Goal: Task Accomplishment & Management: Use online tool/utility

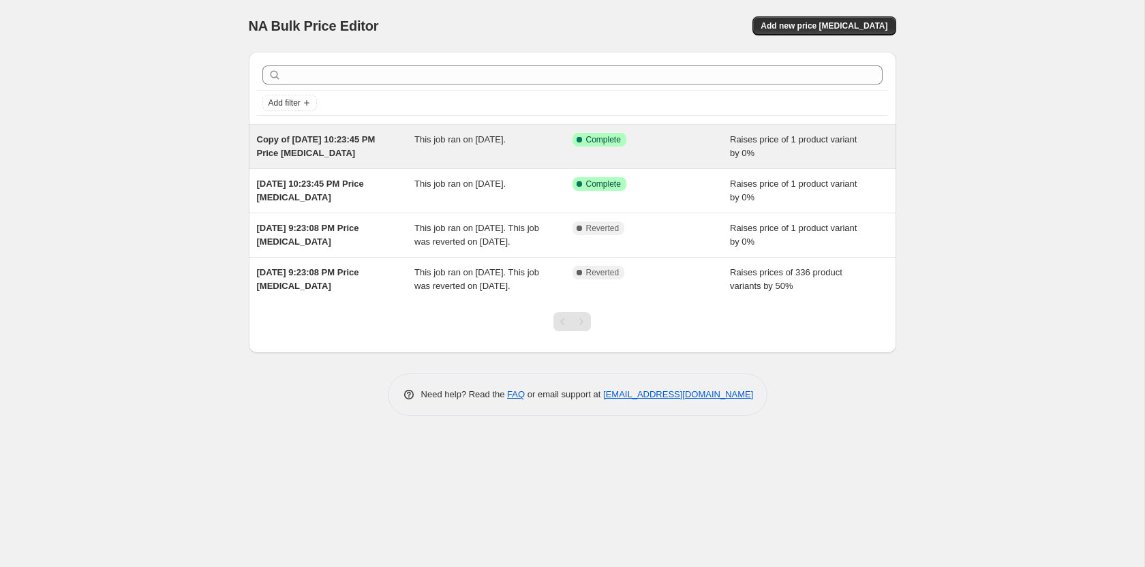
click at [340, 145] on div "Copy of [DATE] 10:23:45 PM Price [MEDICAL_DATA]" at bounding box center [336, 146] width 158 height 27
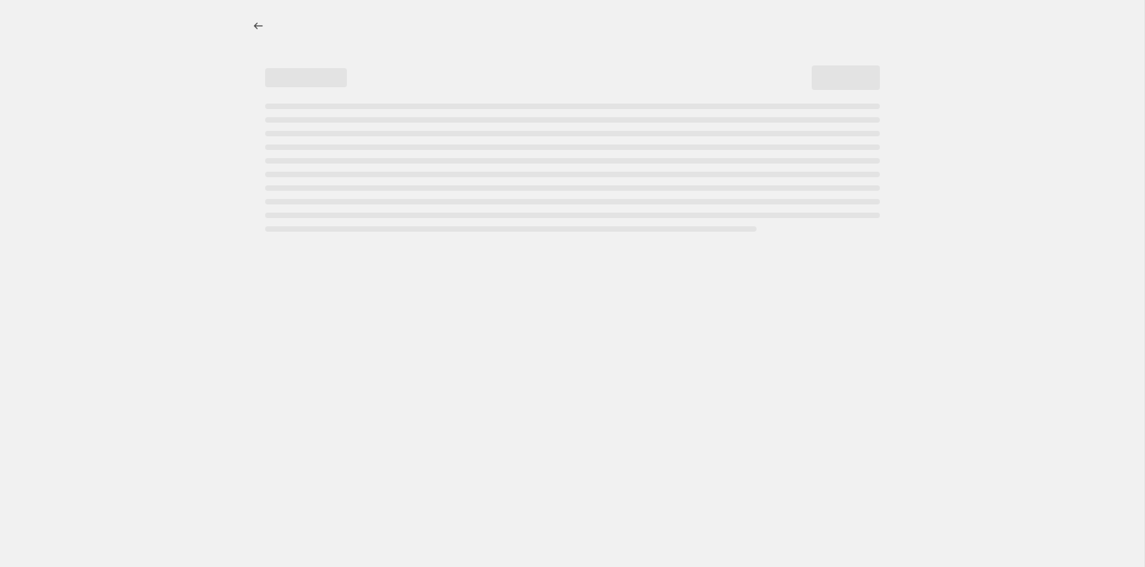
select select "percentage"
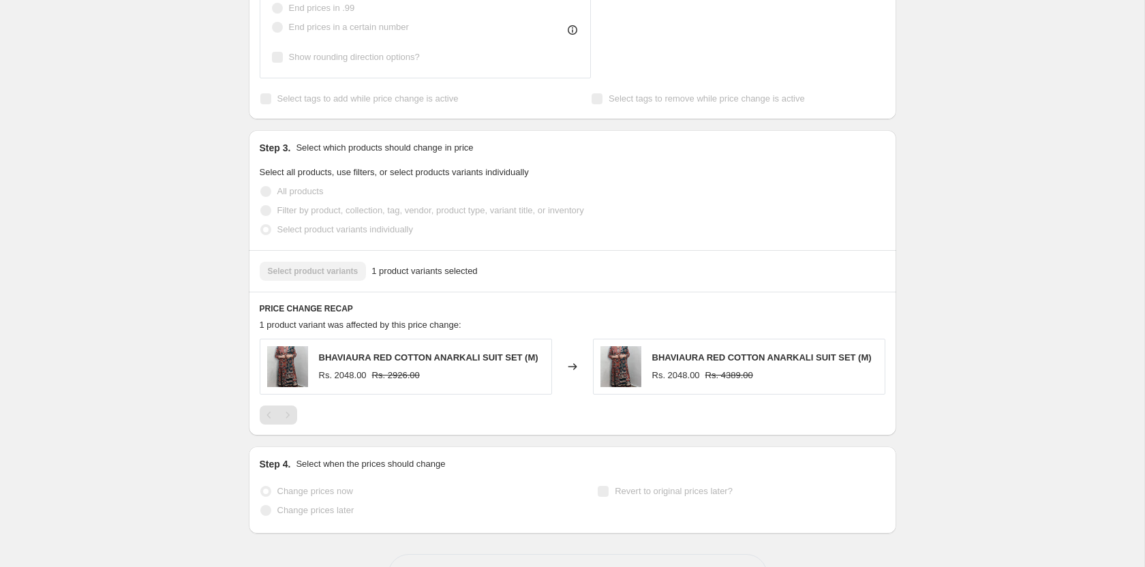
scroll to position [887, 0]
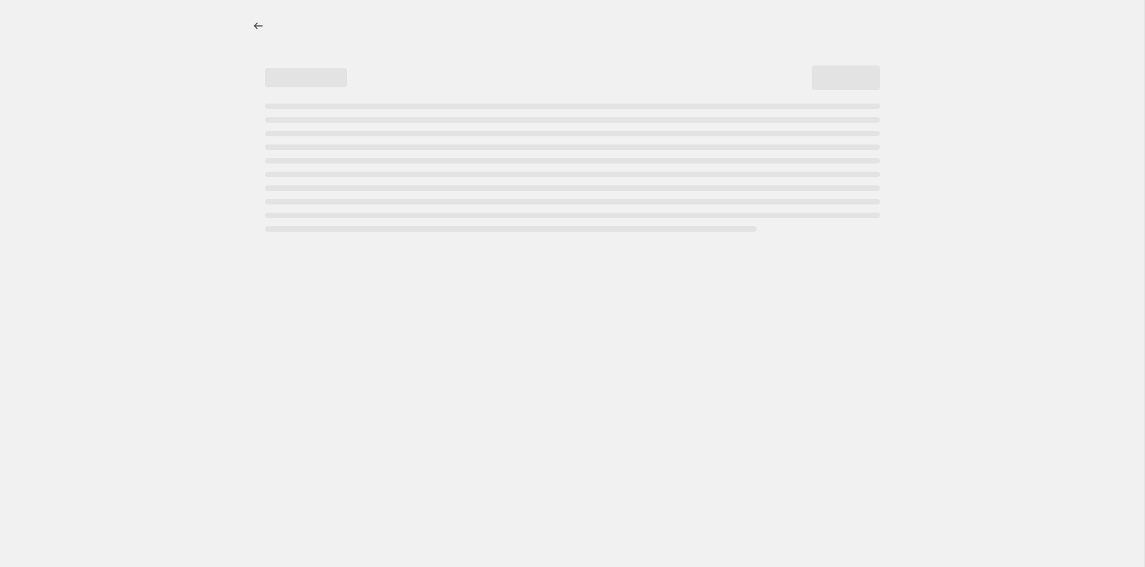
select select "percentage"
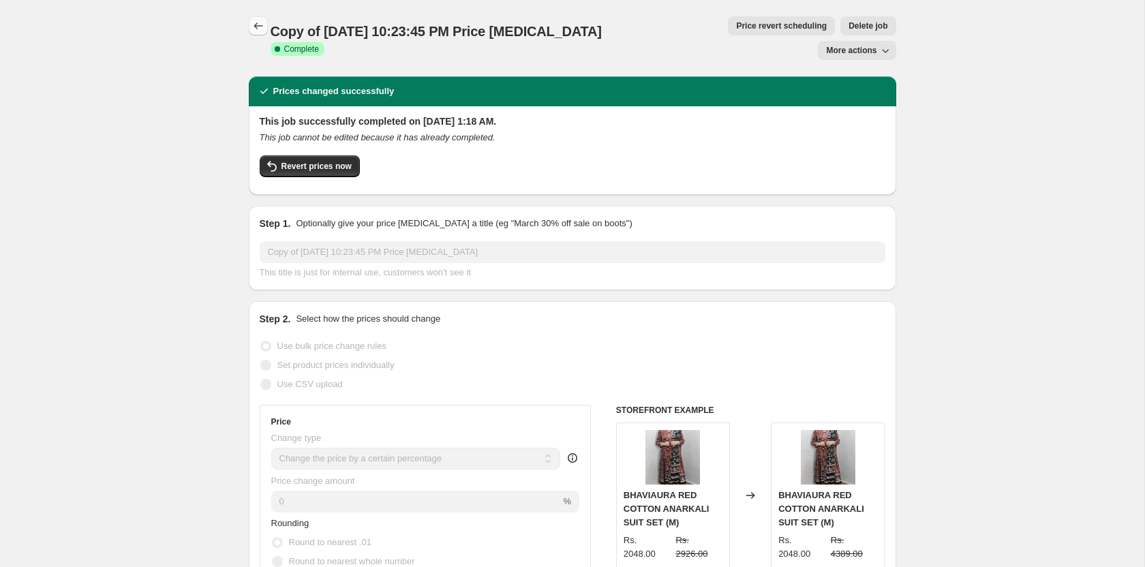
click at [259, 21] on icon "Price change jobs" at bounding box center [259, 26] width 14 height 14
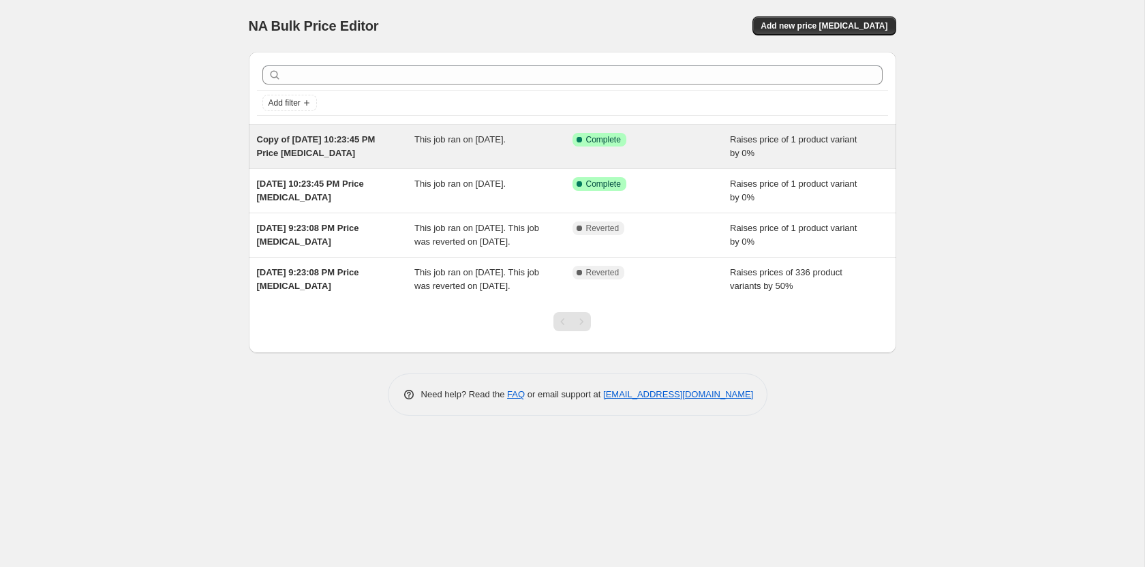
click at [376, 147] on div "Copy of [DATE] 10:23:45 PM Price [MEDICAL_DATA]" at bounding box center [336, 146] width 158 height 27
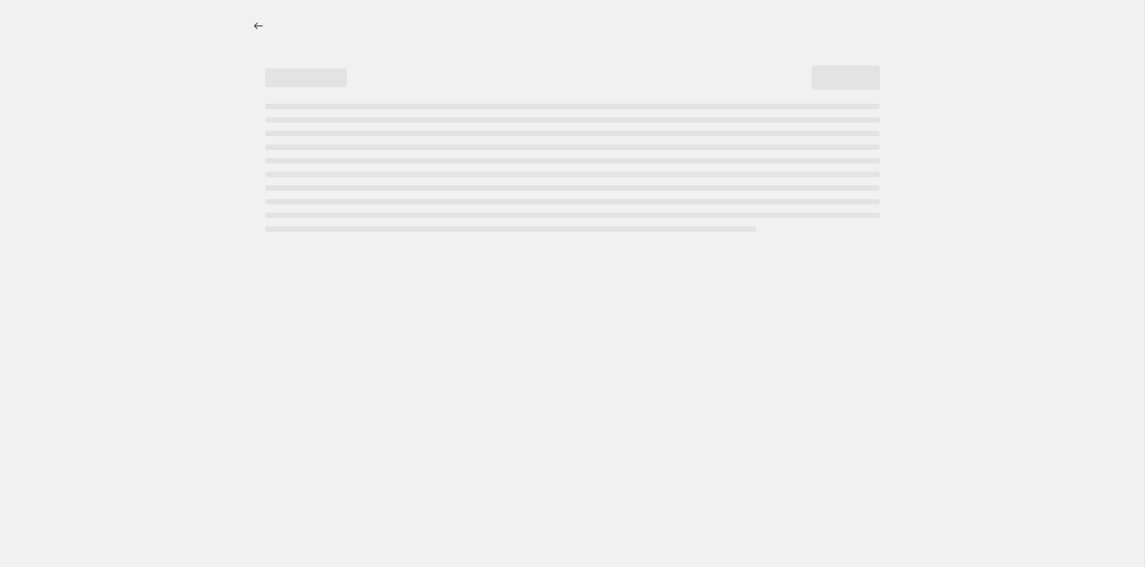
select select "percentage"
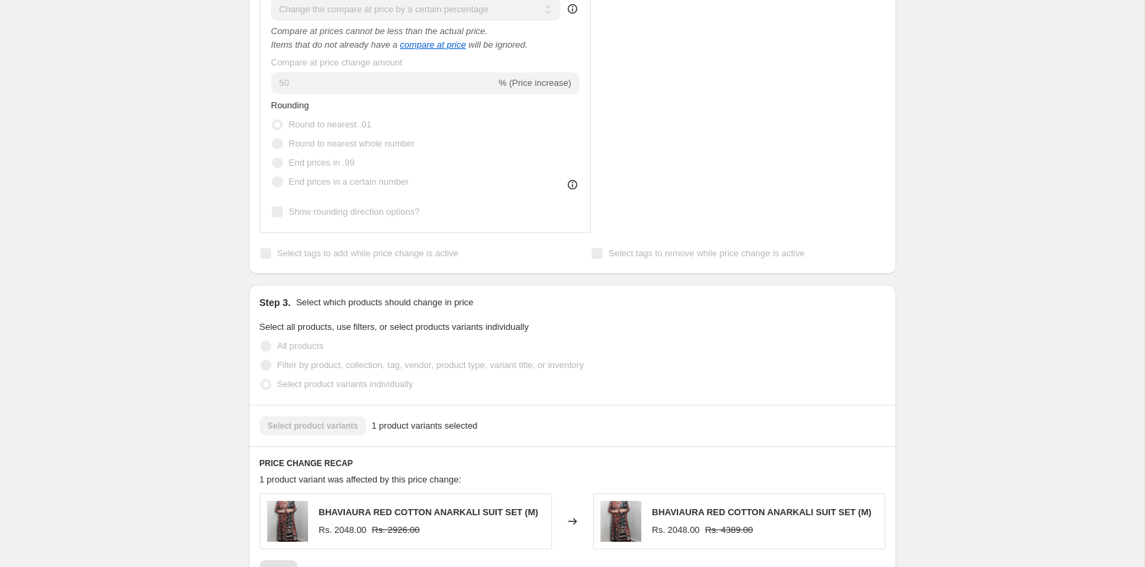
scroll to position [887, 0]
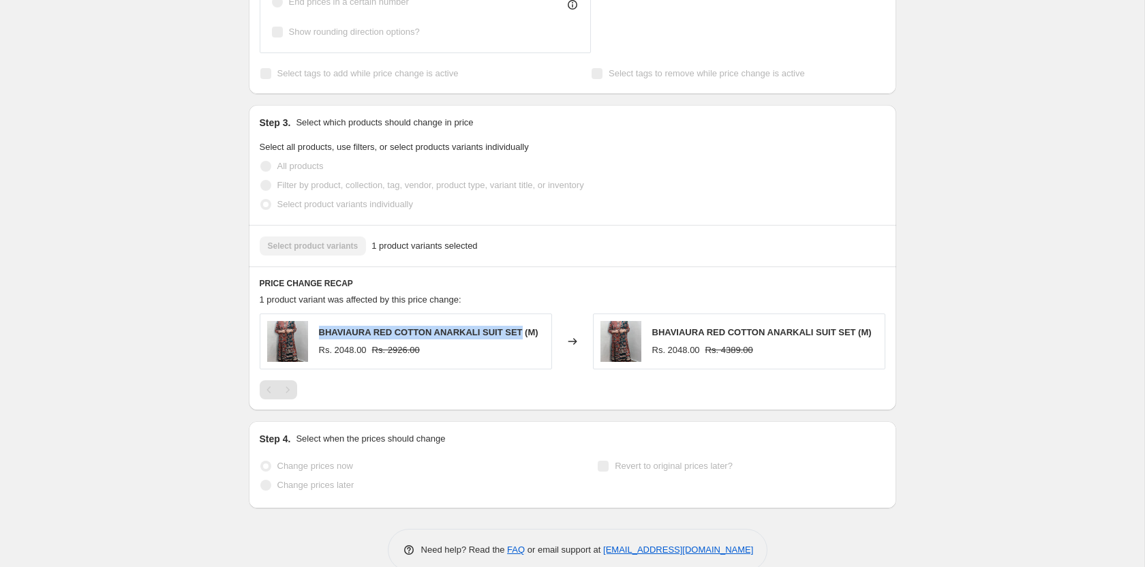
drag, startPoint x: 316, startPoint y: 305, endPoint x: 507, endPoint y: 309, distance: 190.2
click at [507, 314] on div "BHAVIAURA RED COTTON ANARKALI SUIT SET (M) Rs. 2048.00 Rs. 2926.00" at bounding box center [406, 342] width 292 height 56
copy span "BHAVIAURA RED COTTON ANARKALI SUIT SET"
click at [888, 267] on div "PRICE CHANGE RECAP 1 product variant was affected by this price change: BHAVIAU…" at bounding box center [573, 339] width 648 height 144
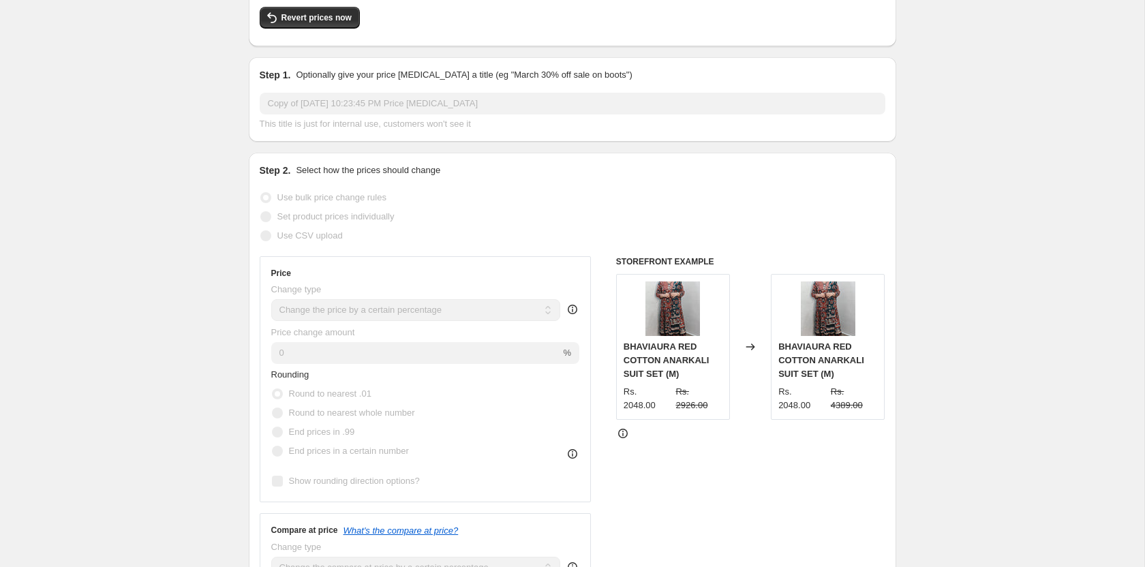
scroll to position [0, 0]
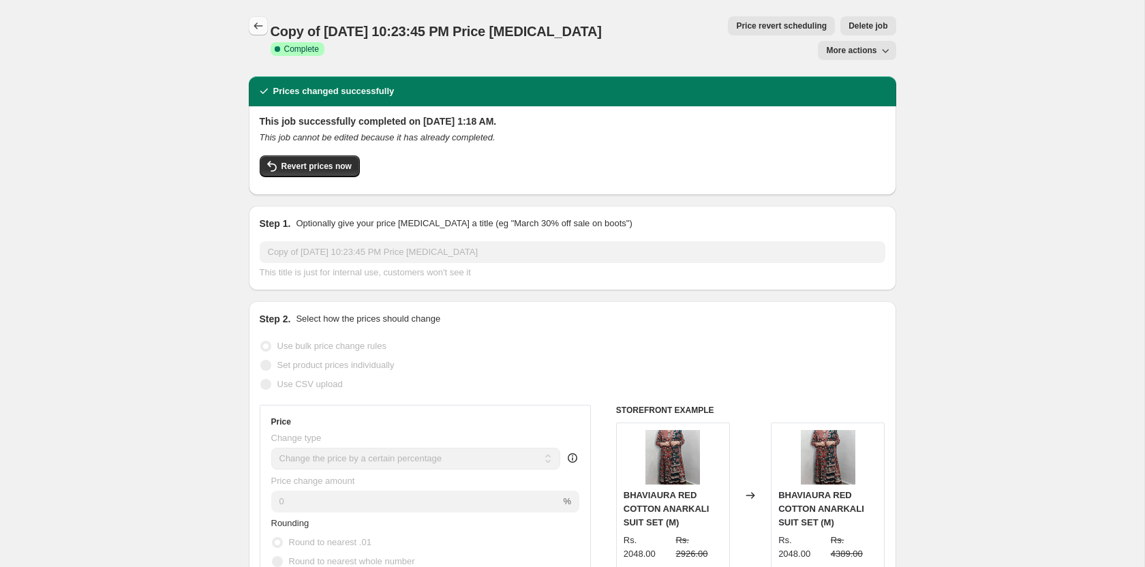
click at [260, 18] on button "Price change jobs" at bounding box center [258, 25] width 19 height 19
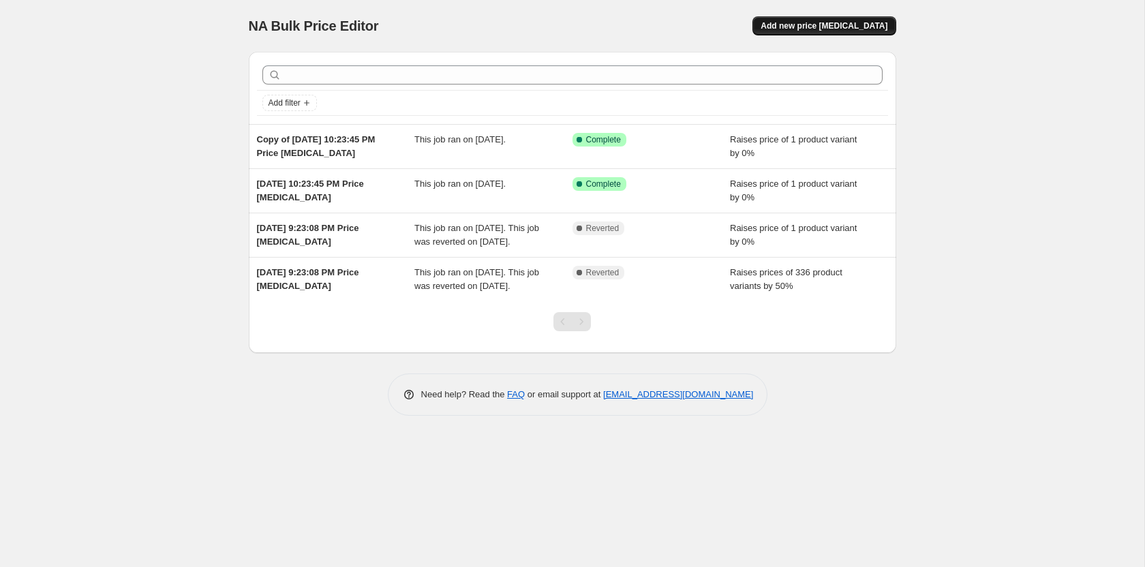
click at [837, 27] on span "Add new price [MEDICAL_DATA]" at bounding box center [824, 25] width 127 height 11
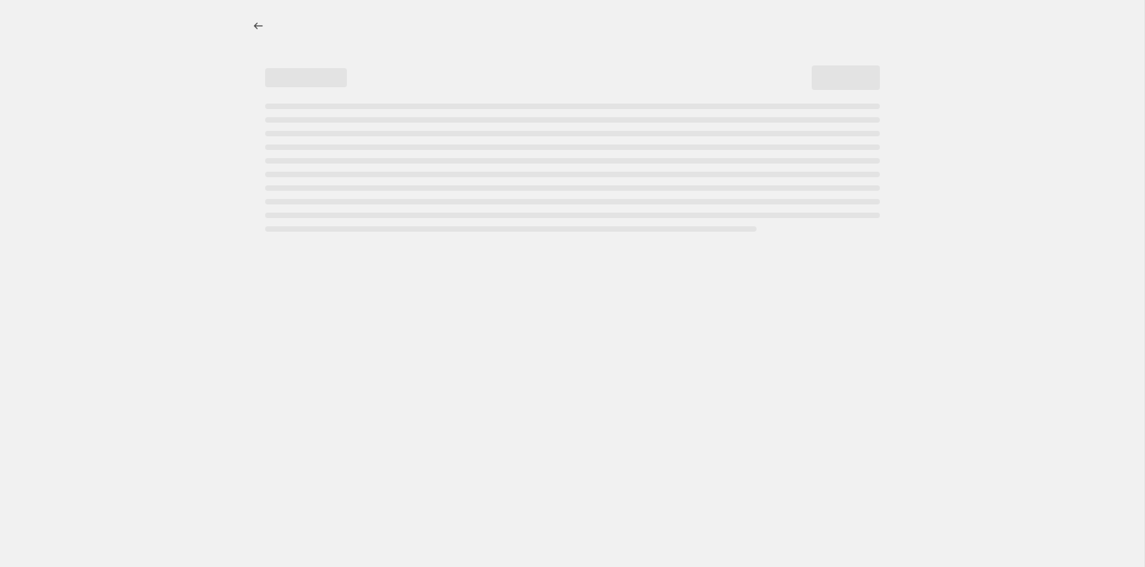
select select "percentage"
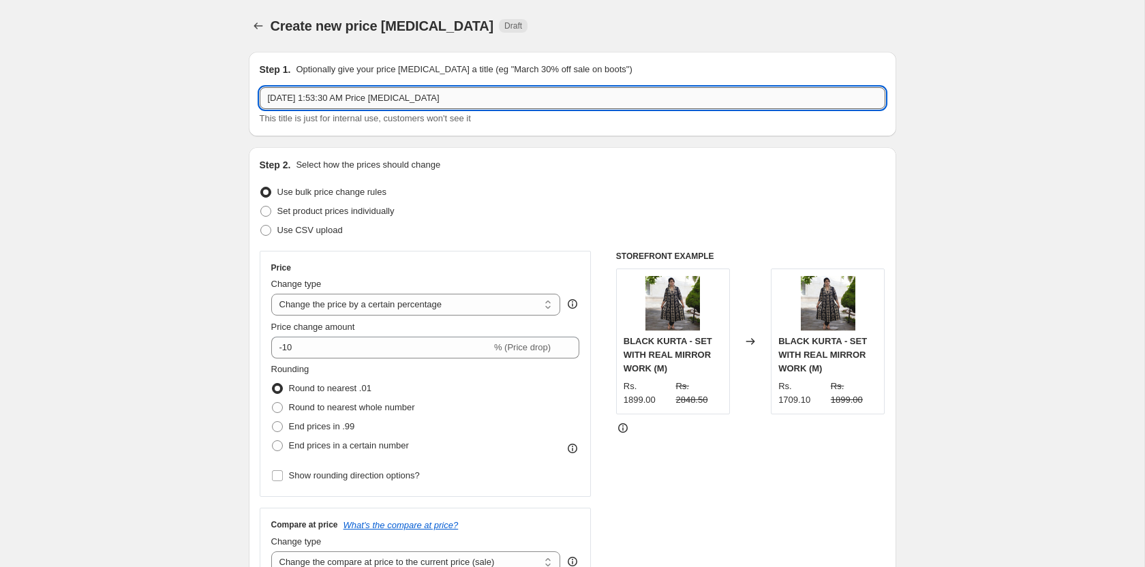
click at [465, 100] on input "Sep 23, 2025, 1:53:30 AM Price change job" at bounding box center [573, 98] width 626 height 22
click at [252, 26] on icon "Price change jobs" at bounding box center [259, 26] width 14 height 14
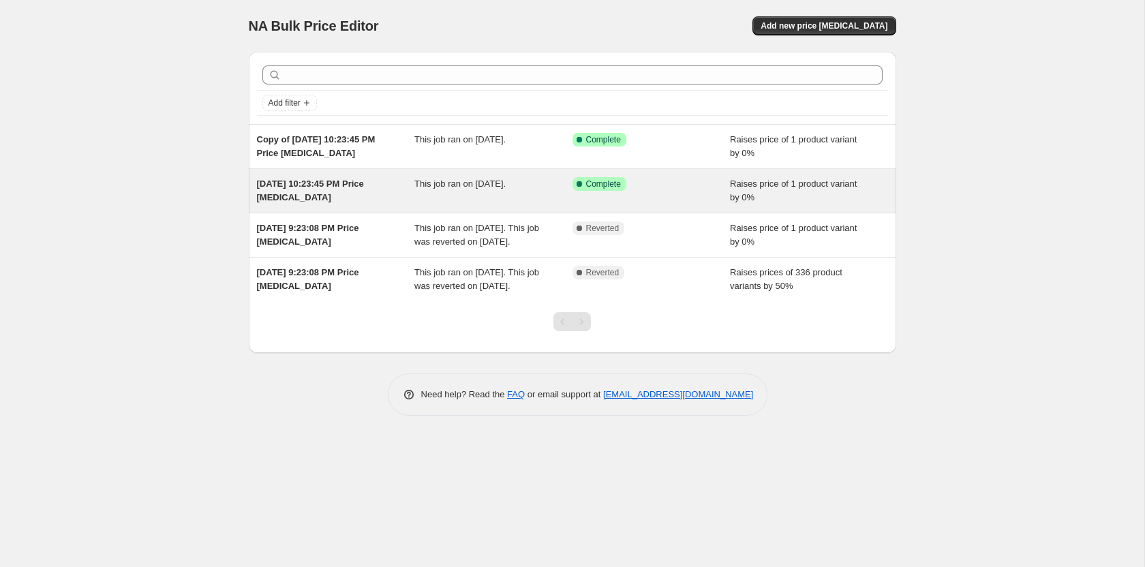
click at [364, 185] on span "[DATE] 10:23:45 PM Price [MEDICAL_DATA]" at bounding box center [310, 191] width 107 height 24
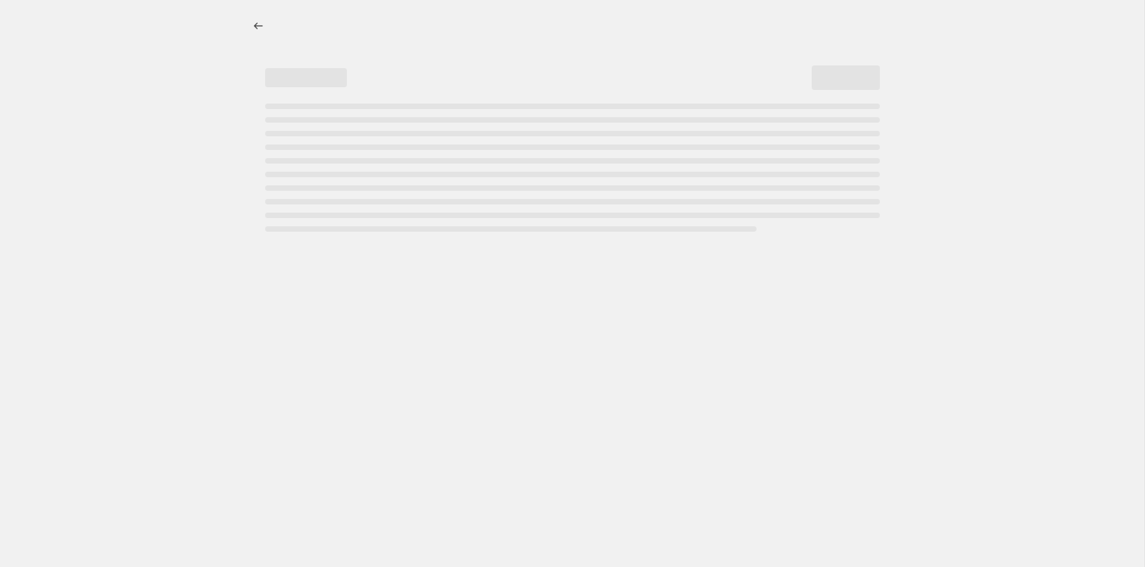
select select "percentage"
select select "pp"
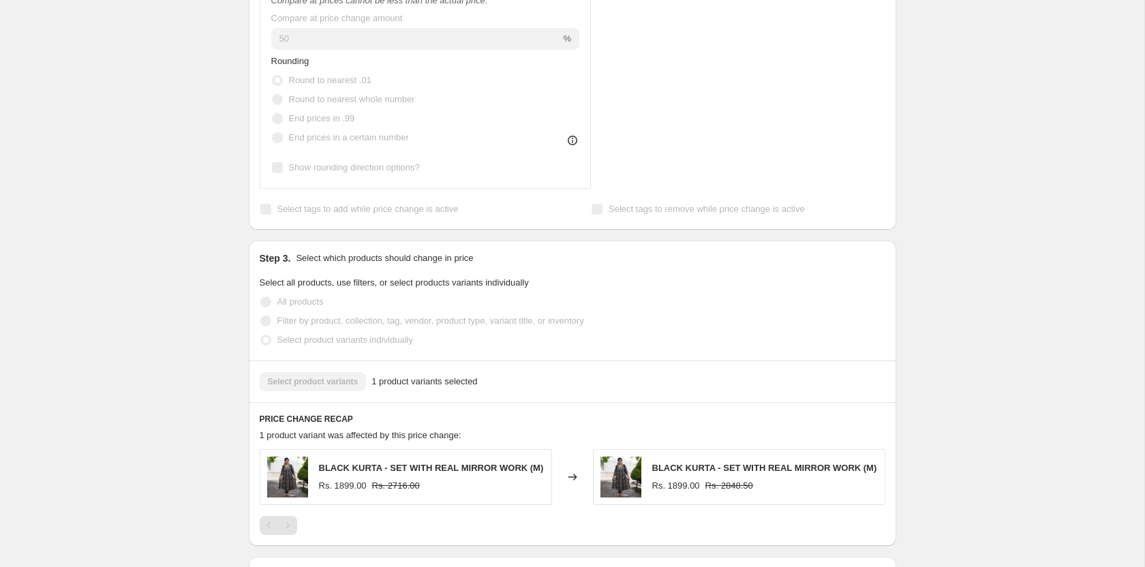
scroll to position [721, 0]
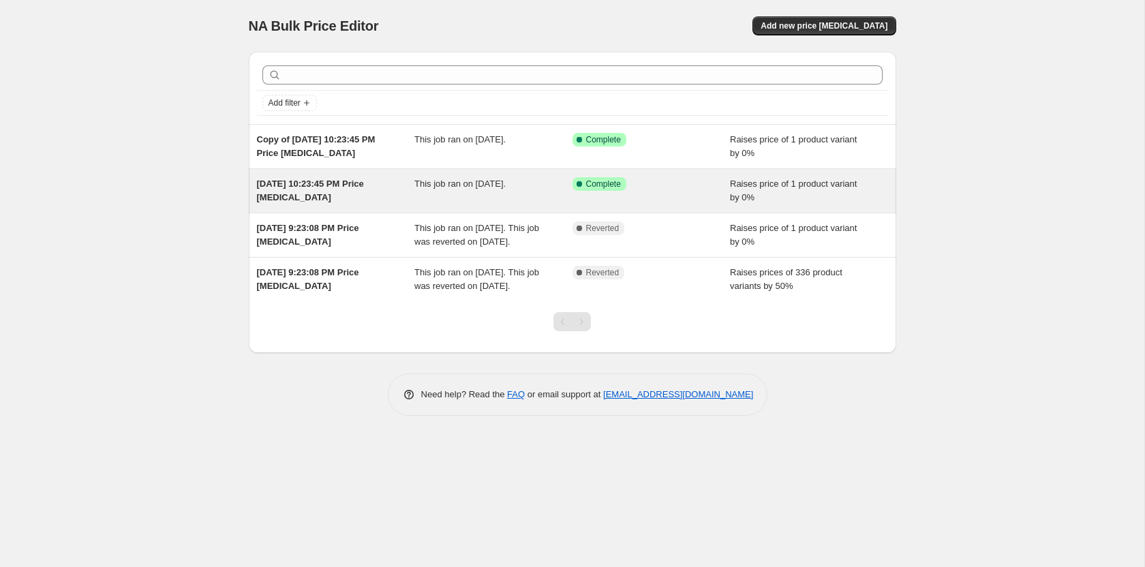
click at [542, 195] on div "This job ran on [DATE]." at bounding box center [494, 190] width 158 height 27
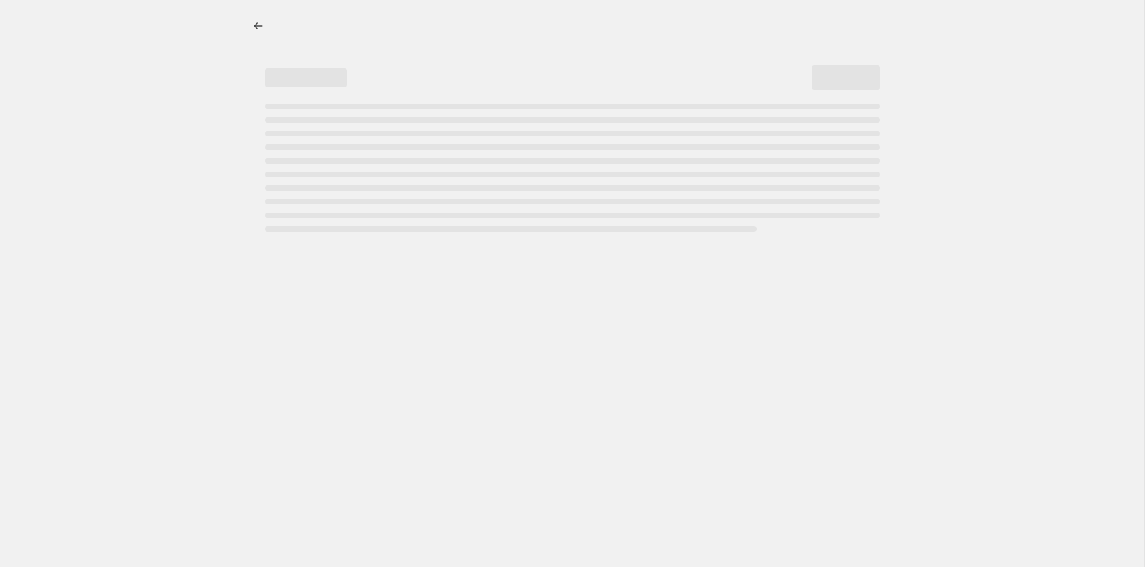
select select "percentage"
select select "pp"
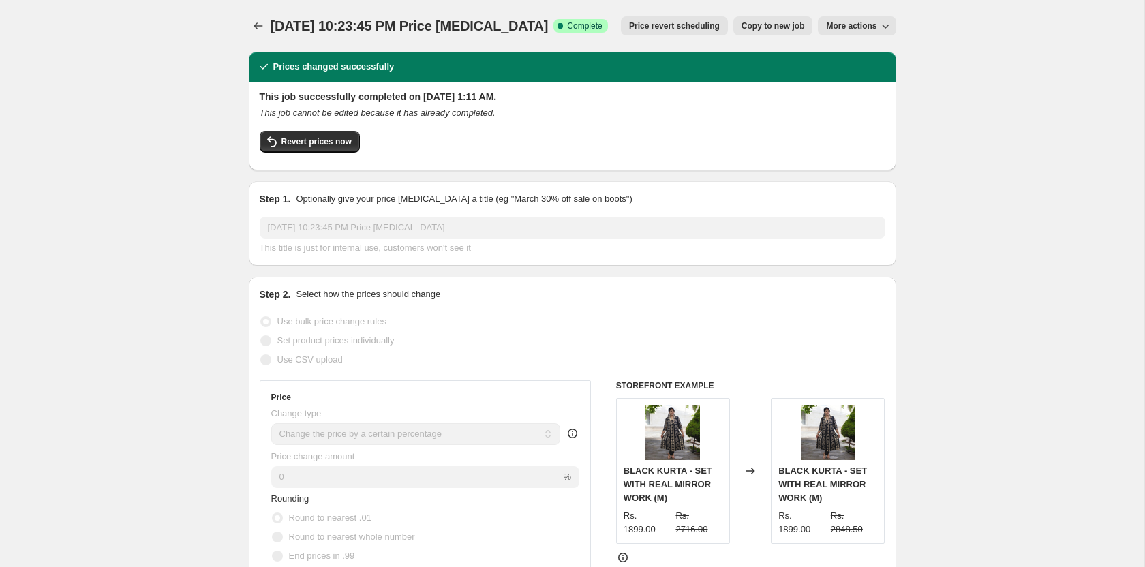
click at [886, 27] on icon "button" at bounding box center [885, 27] width 7 height 4
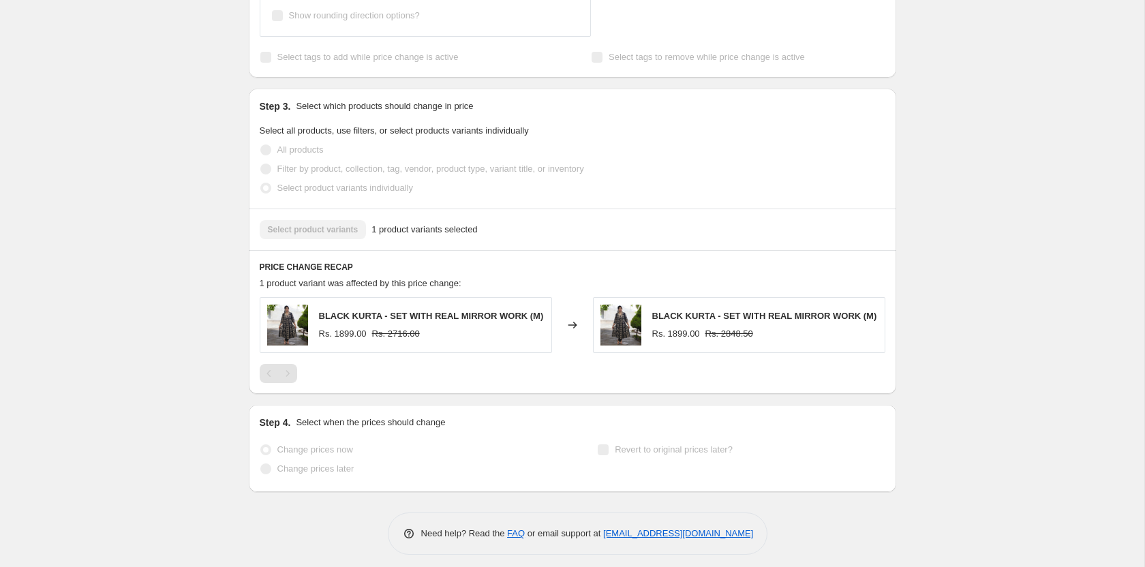
scroll to position [853, 0]
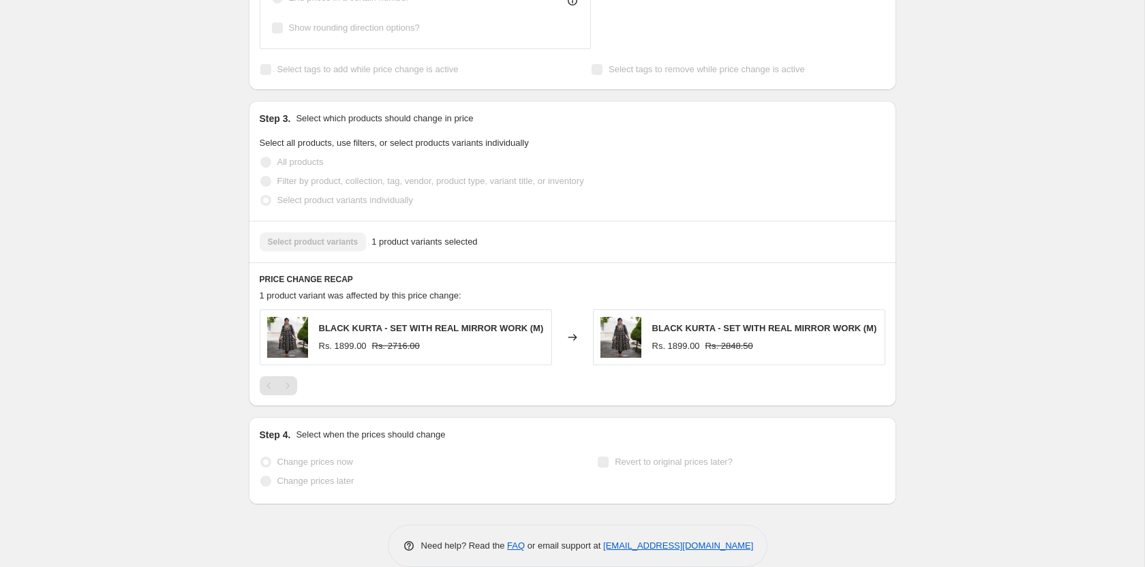
drag, startPoint x: 383, startPoint y: 252, endPoint x: 593, endPoint y: 240, distance: 210.3
click at [580, 243] on div "Select product variants 1 product variants selected" at bounding box center [573, 242] width 648 height 42
click at [597, 237] on div "Select product variants 1 product variants selected" at bounding box center [573, 241] width 626 height 19
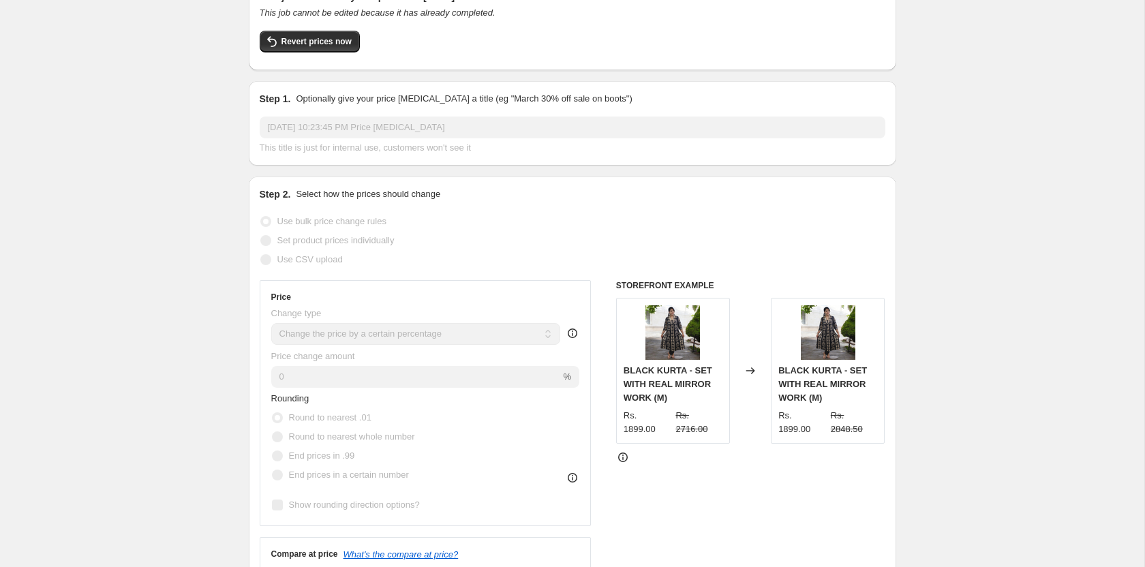
scroll to position [0, 0]
